Goal: Task Accomplishment & Management: Use online tool/utility

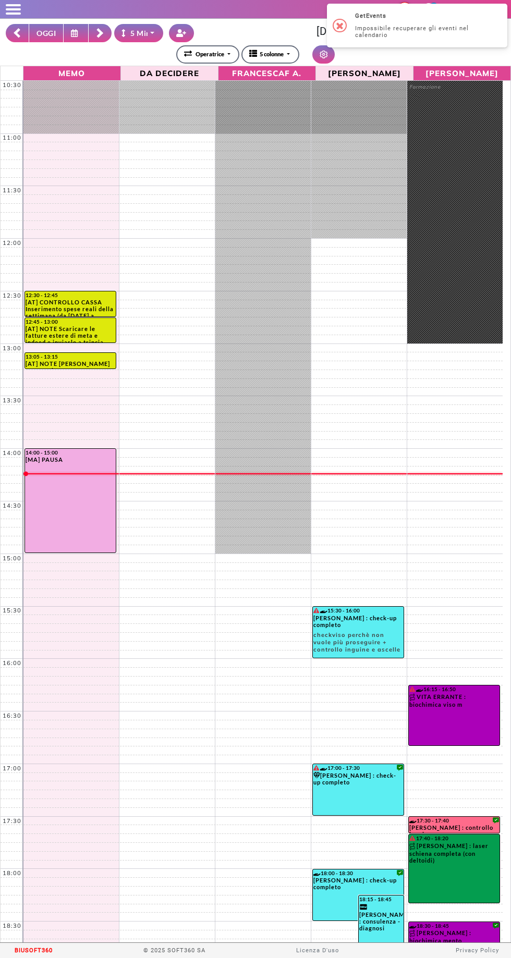
select select "*"
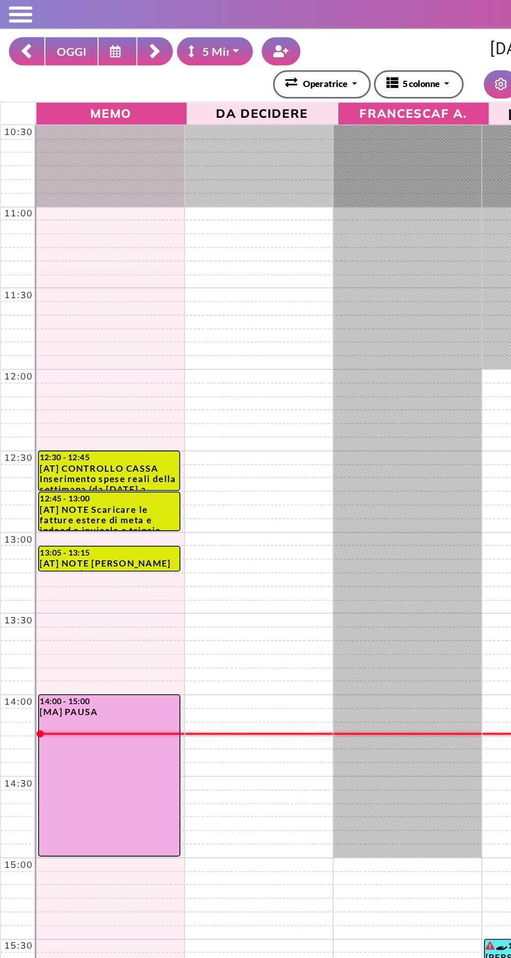
click at [100, 31] on rect at bounding box center [99, 31] width 7 height 7
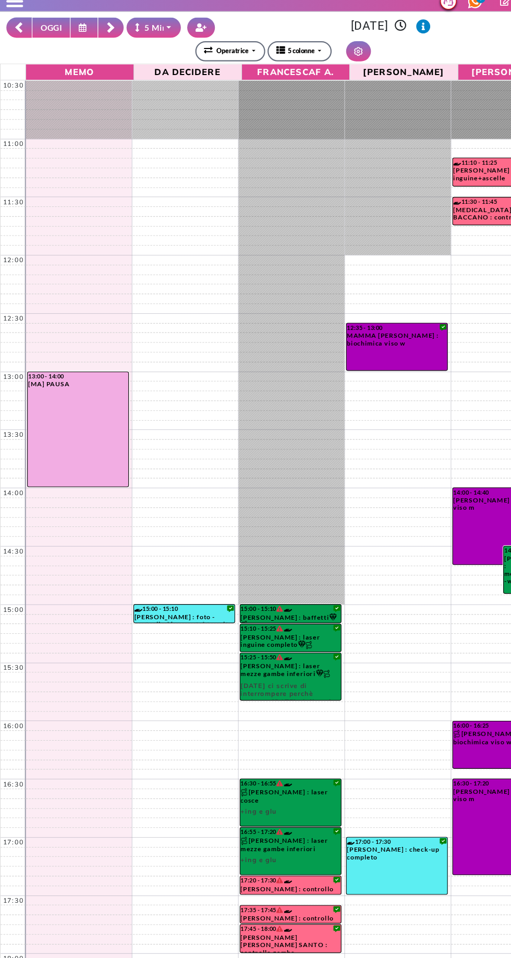
click at [100, 34] on rect at bounding box center [99, 34] width 6 height 6
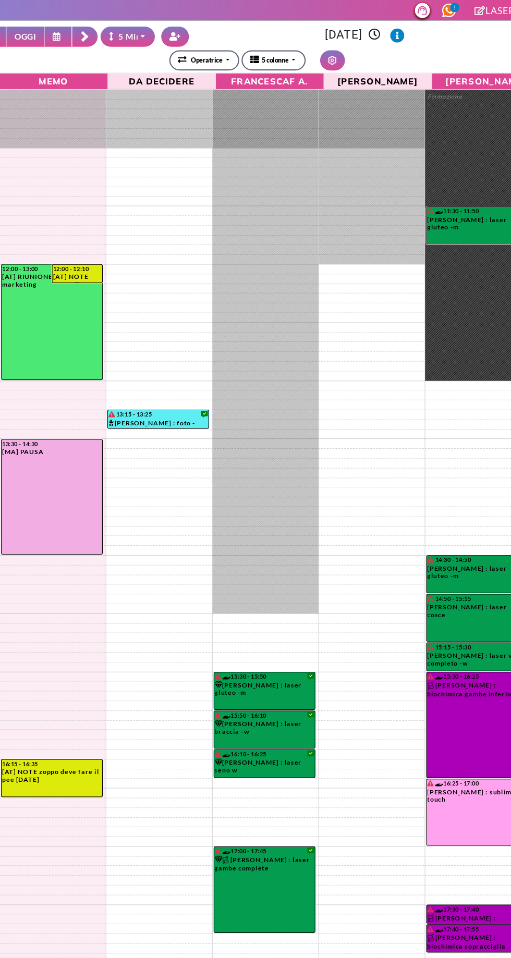
click at [46, 32] on button "OGGI" at bounding box center [46, 33] width 35 height 18
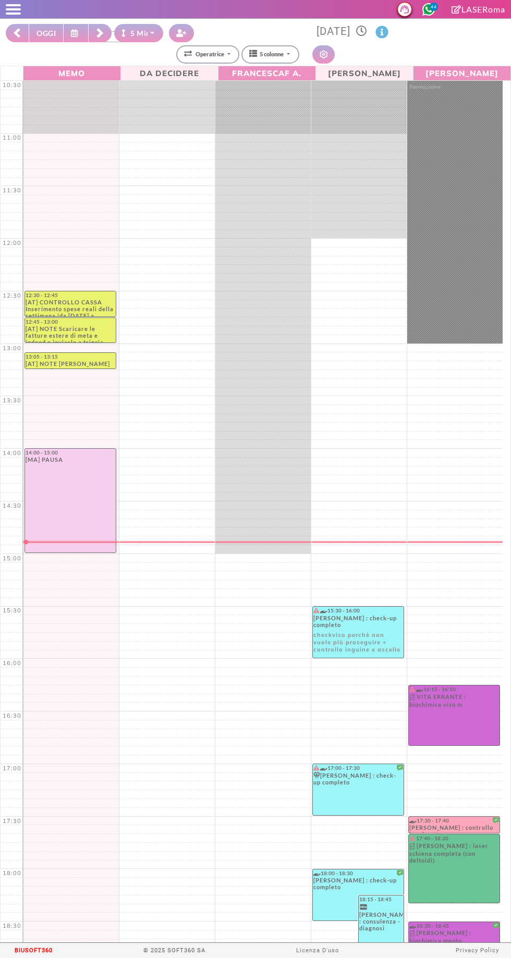
select select "*"
